Goal: Task Accomplishment & Management: Use online tool/utility

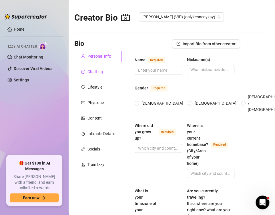
click at [94, 72] on div "Chatting" at bounding box center [95, 71] width 15 height 6
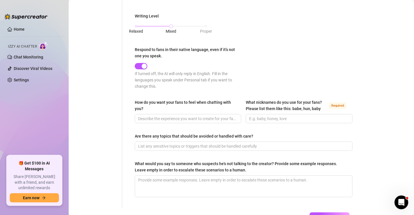
scroll to position [327, 0]
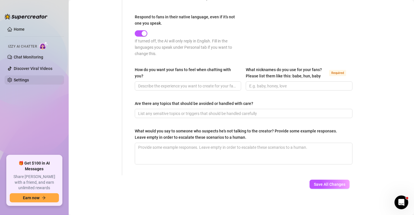
click at [26, 79] on link "Settings" at bounding box center [21, 80] width 15 height 5
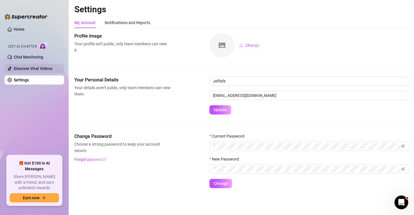
click at [29, 71] on link "Discover Viral Videos" at bounding box center [33, 68] width 39 height 5
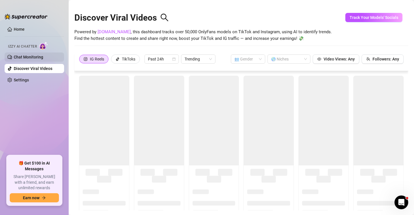
click at [29, 57] on link "Chat Monitoring" at bounding box center [28, 57] width 29 height 5
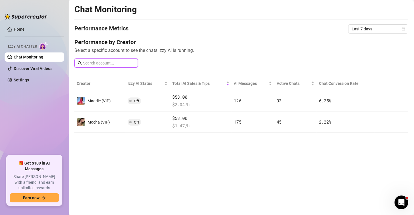
click at [113, 64] on input "text" at bounding box center [109, 63] width 52 height 6
type input "[PERSON_NAME]"
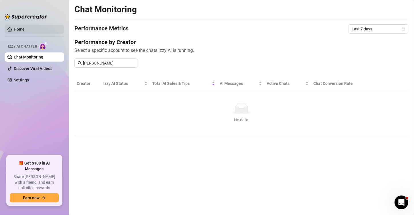
click at [19, 30] on link "Home" at bounding box center [19, 29] width 11 height 5
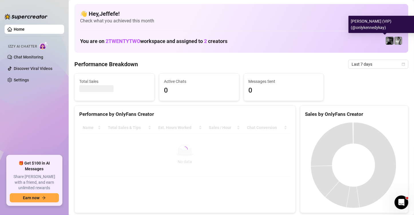
click at [275, 42] on img at bounding box center [390, 41] width 8 height 8
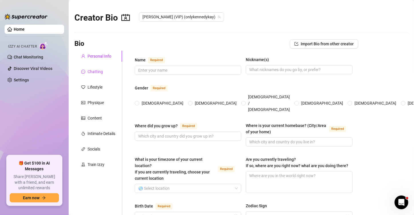
click at [96, 71] on div "Chatting" at bounding box center [95, 71] width 15 height 6
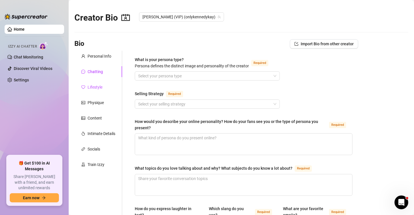
click at [94, 87] on div "Lifestyle" at bounding box center [95, 87] width 15 height 6
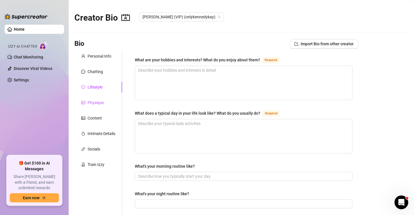
click at [89, 101] on div "Physique" at bounding box center [96, 102] width 16 height 6
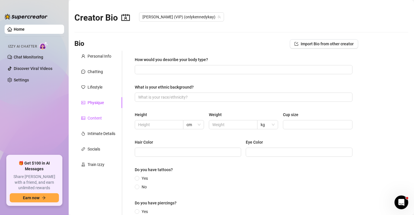
drag, startPoint x: 88, startPoint y: 115, endPoint x: 89, endPoint y: 123, distance: 8.6
click at [89, 115] on div "Content" at bounding box center [95, 118] width 14 height 6
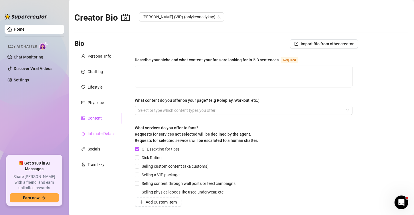
click at [90, 129] on div "Intimate Details" at bounding box center [98, 133] width 48 height 11
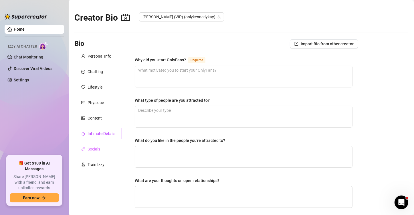
click at [91, 145] on div "Socials" at bounding box center [98, 148] width 48 height 11
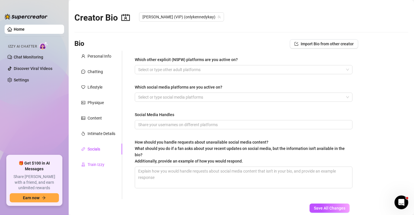
click at [93, 164] on div "Train Izzy" at bounding box center [96, 164] width 17 height 6
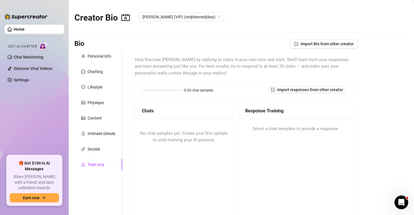
click at [36, 102] on ul "Home Izzy AI Chatter Chat Monitoring Discover Viral Videos Settings" at bounding box center [35, 87] width 60 height 131
click at [27, 59] on link "Chat Monitoring" at bounding box center [28, 57] width 29 height 5
